Goal: Find specific page/section: Find specific page/section

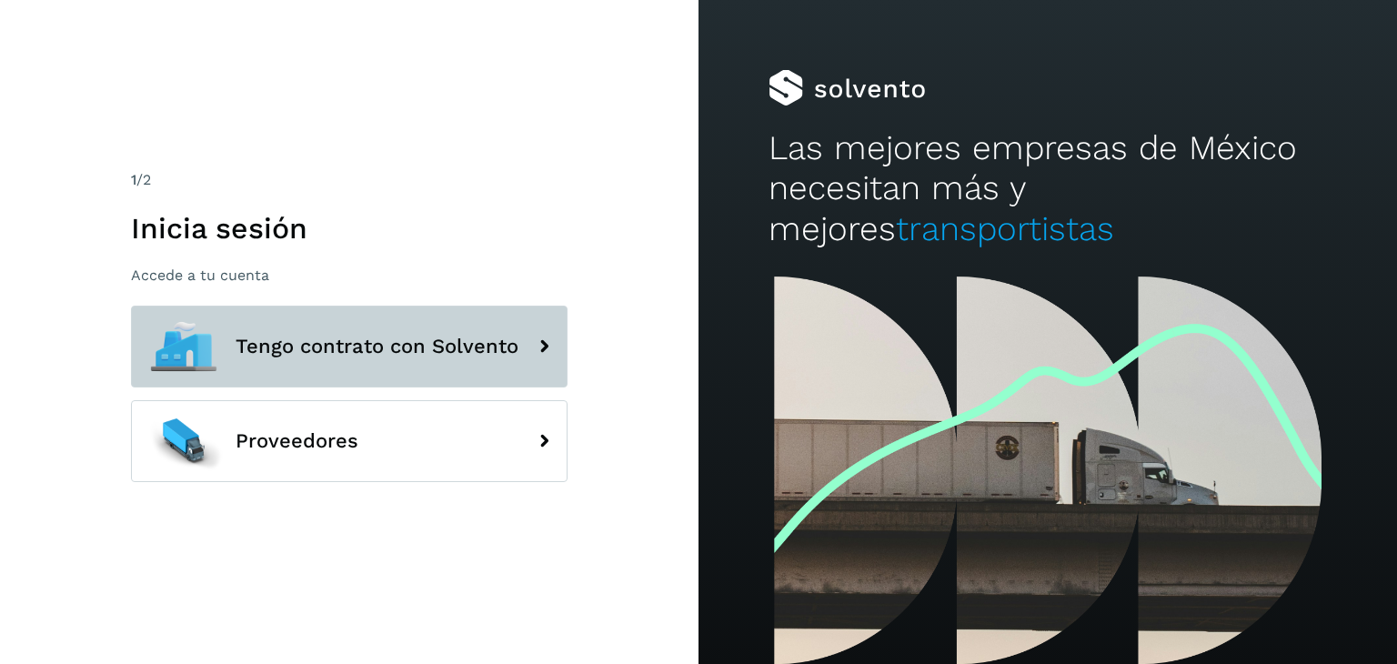
click at [445, 342] on span "Tengo contrato con Solvento" at bounding box center [377, 347] width 283 height 22
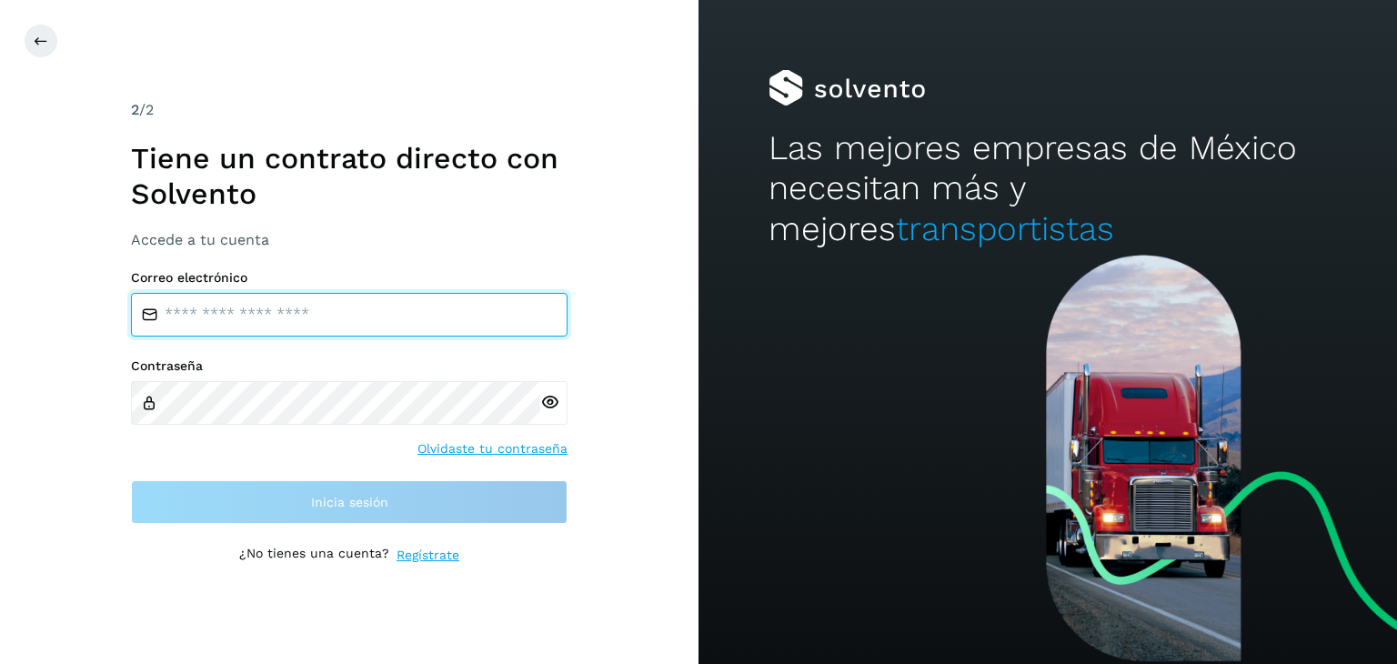
click at [405, 317] on input "email" at bounding box center [349, 315] width 437 height 44
type input "**********"
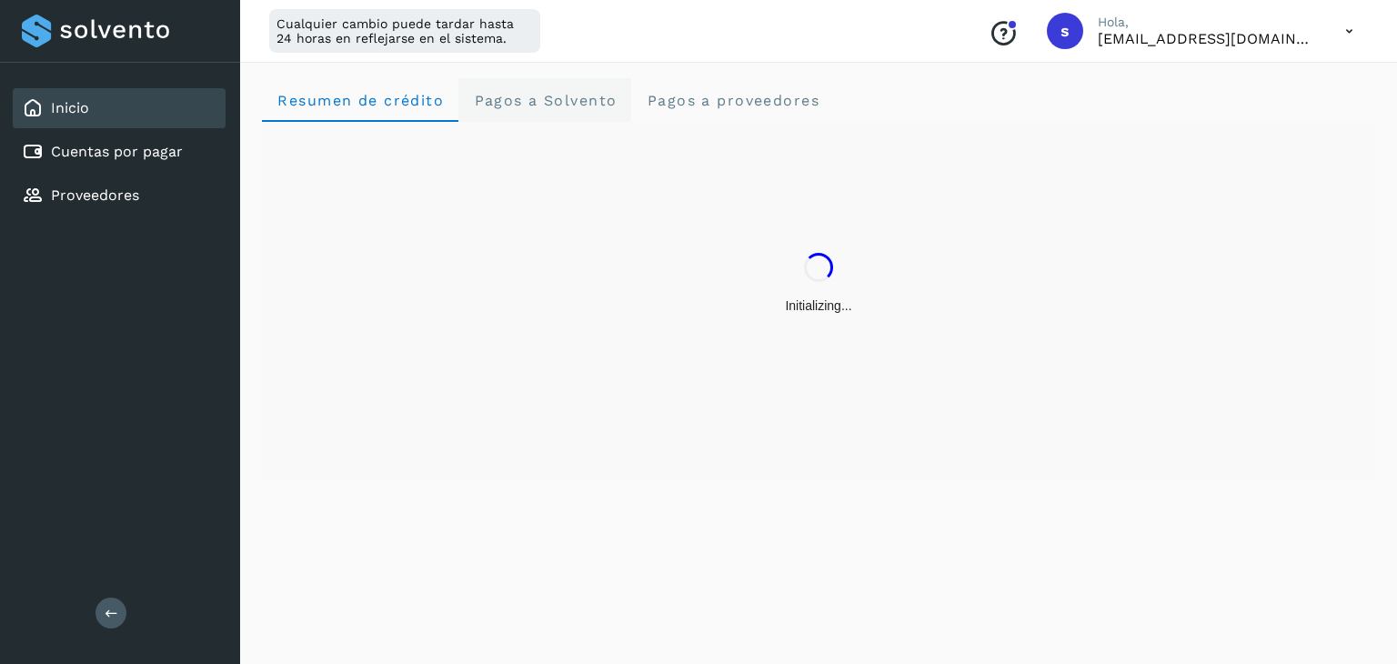
click at [566, 108] on span "Pagos a Solvento" at bounding box center [545, 100] width 144 height 17
